Goal: Information Seeking & Learning: Understand process/instructions

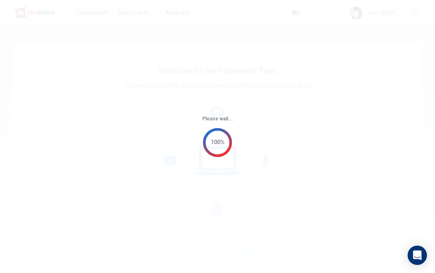
click at [326, 167] on div "Please wait... 100%" at bounding box center [217, 136] width 435 height 273
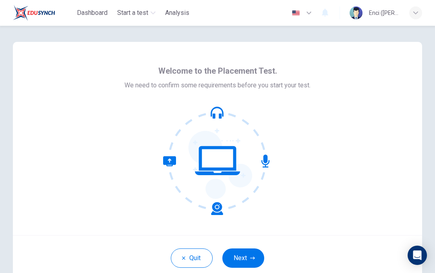
click at [247, 266] on button "Next" at bounding box center [243, 257] width 42 height 19
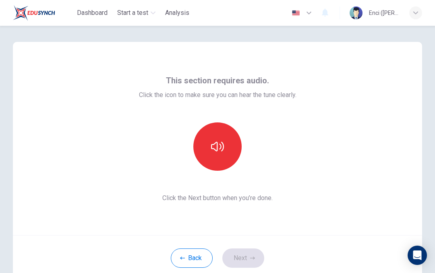
click at [223, 144] on icon "button" at bounding box center [217, 147] width 13 height 10
click at [237, 258] on button "Next" at bounding box center [243, 257] width 42 height 19
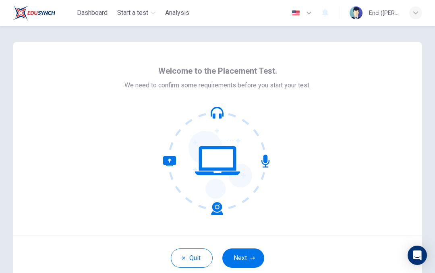
click at [243, 254] on button "Next" at bounding box center [243, 257] width 42 height 19
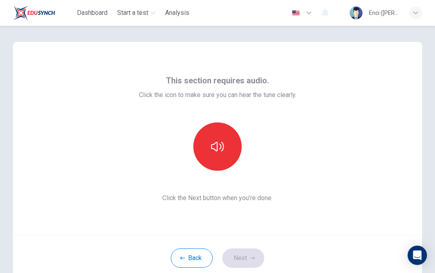
click at [202, 159] on button "button" at bounding box center [217, 146] width 48 height 48
click at [239, 255] on button "Next" at bounding box center [243, 257] width 42 height 19
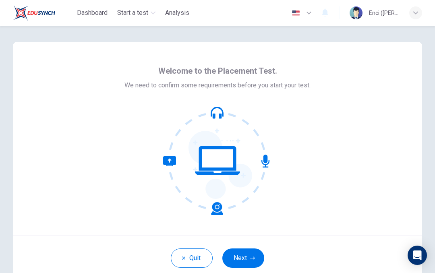
click at [235, 257] on button "Next" at bounding box center [243, 257] width 42 height 19
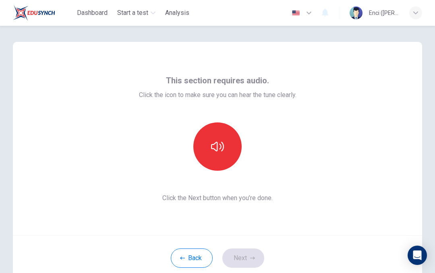
click at [203, 139] on button "button" at bounding box center [217, 146] width 48 height 48
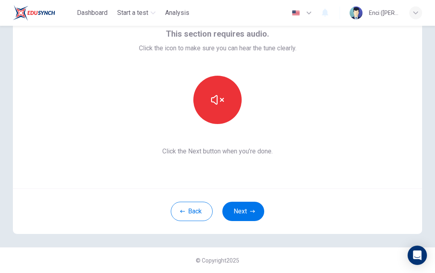
scroll to position [47, 0]
click at [231, 206] on button "Next" at bounding box center [243, 211] width 42 height 19
